Goal: Information Seeking & Learning: Learn about a topic

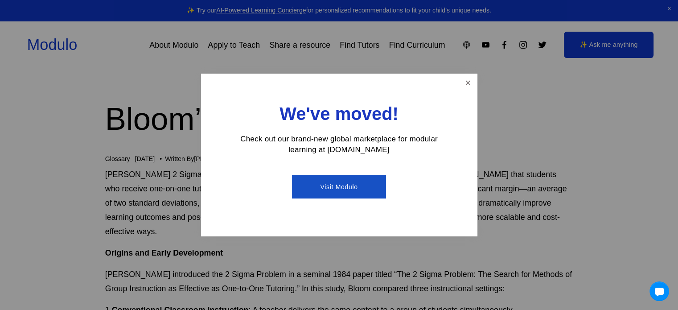
click at [451, 83] on div "We've moved! Check out our brand-new global marketplace for modular learning at…" at bounding box center [339, 155] width 277 height 163
click at [461, 82] on link "Close" at bounding box center [468, 83] width 16 height 16
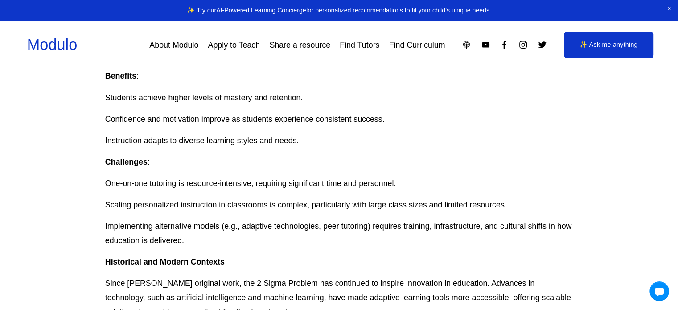
scroll to position [935, 0]
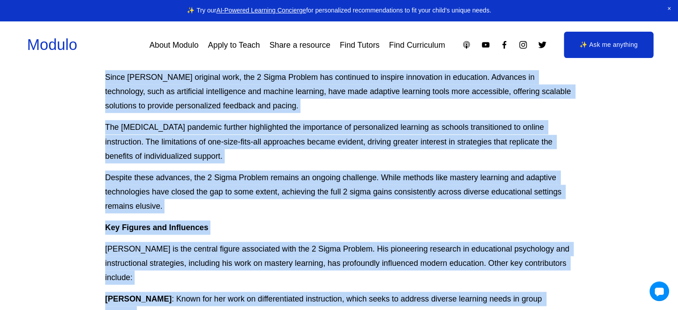
scroll to position [1789, 0]
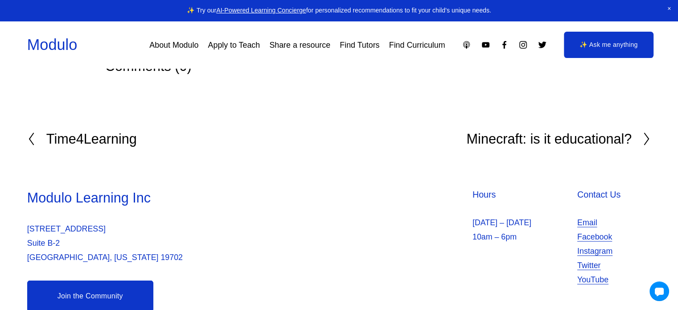
drag, startPoint x: 102, startPoint y: 172, endPoint x: 291, endPoint y: 201, distance: 191.3
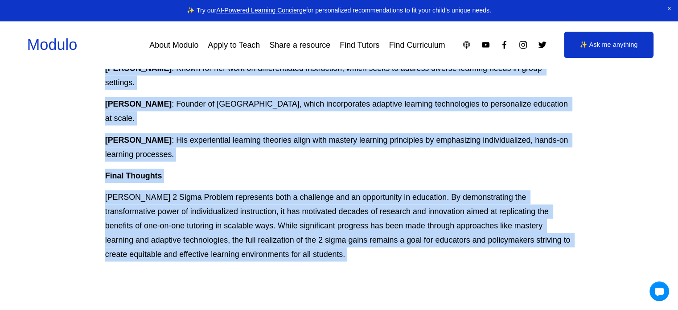
scroll to position [1372, 0]
click at [269, 228] on p "[PERSON_NAME] 2 Sigma Problem represents both a challenge and an opportunity in…" at bounding box center [339, 225] width 468 height 71
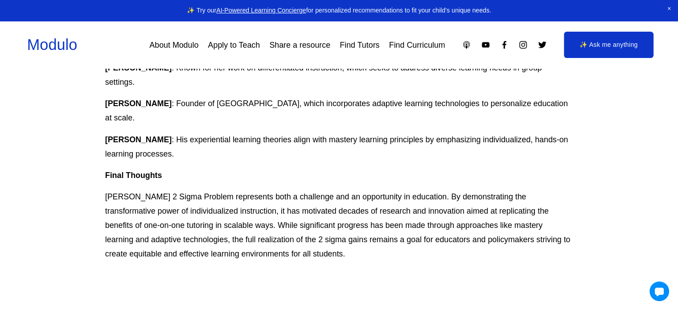
drag, startPoint x: 271, startPoint y: 227, endPoint x: 159, endPoint y: 69, distance: 194.2
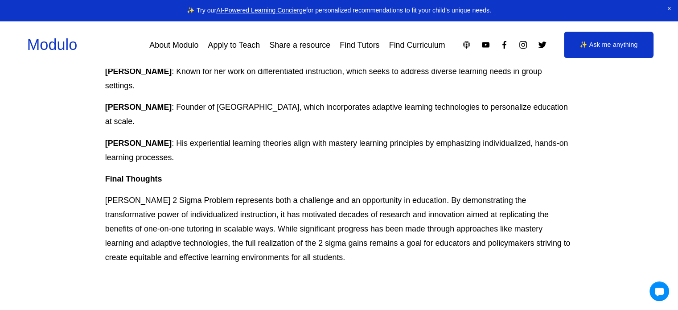
click at [159, 68] on div "Skip to Content Modulo About Modulo Apply to Teach Share a resource Find Tutors" at bounding box center [339, 44] width 678 height 47
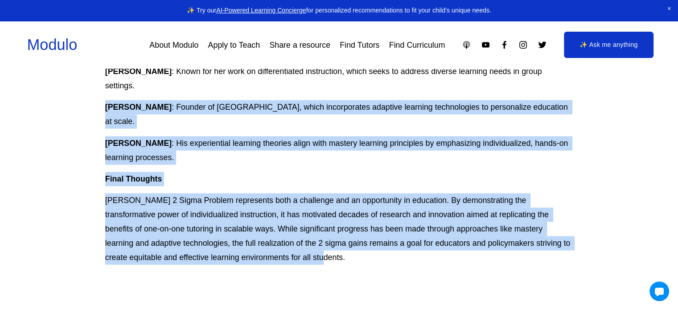
drag, startPoint x: 274, startPoint y: 236, endPoint x: 143, endPoint y: 79, distance: 204.9
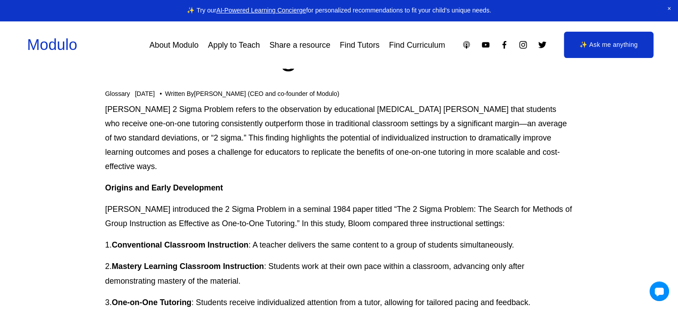
scroll to position [0, 0]
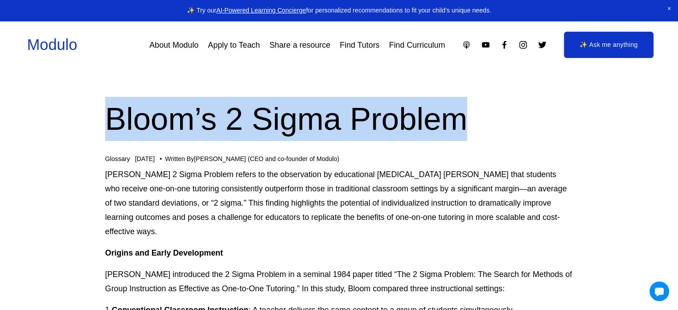
drag, startPoint x: 104, startPoint y: 112, endPoint x: 482, endPoint y: 112, distance: 377.8
copy h1 "Bloom’s 2 Sigma Problem"
